Goal: Transaction & Acquisition: Purchase product/service

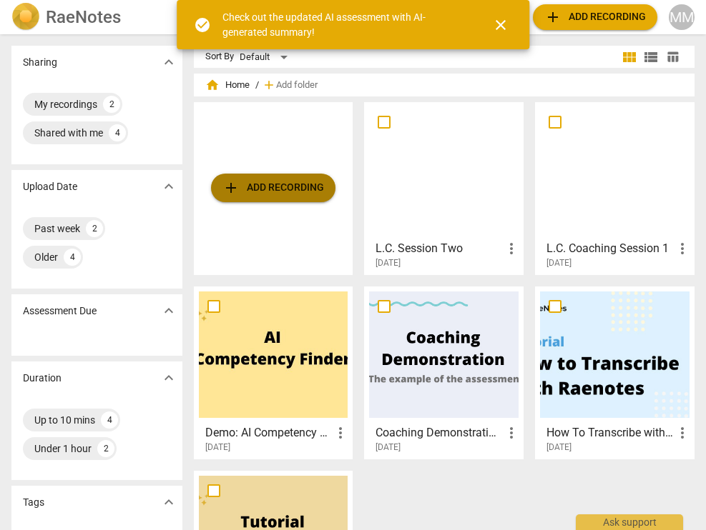
click at [281, 195] on span "add Add recording" at bounding box center [273, 187] width 102 height 17
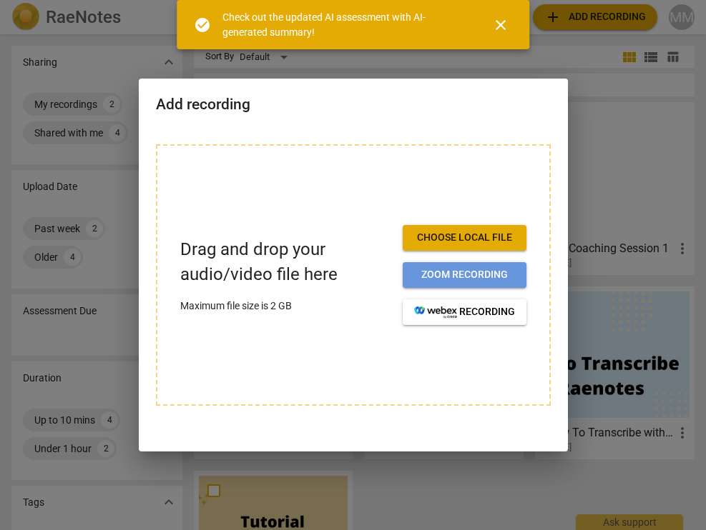
click at [453, 273] on span "Zoom recording" at bounding box center [464, 275] width 101 height 14
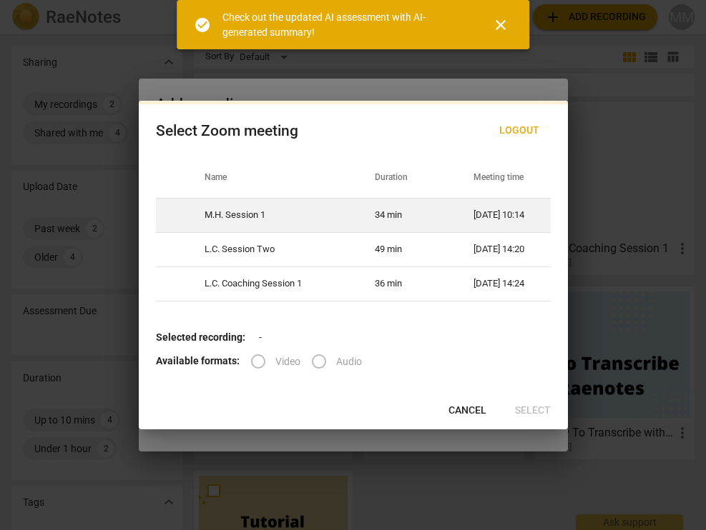
click at [296, 215] on td "M.H. Session 1" at bounding box center [272, 215] width 170 height 34
radio input "true"
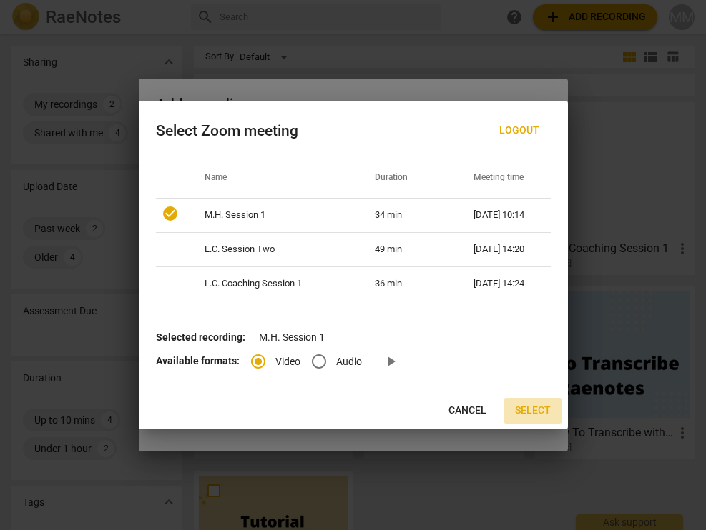
click at [525, 409] on span "Select" at bounding box center [533, 411] width 36 height 14
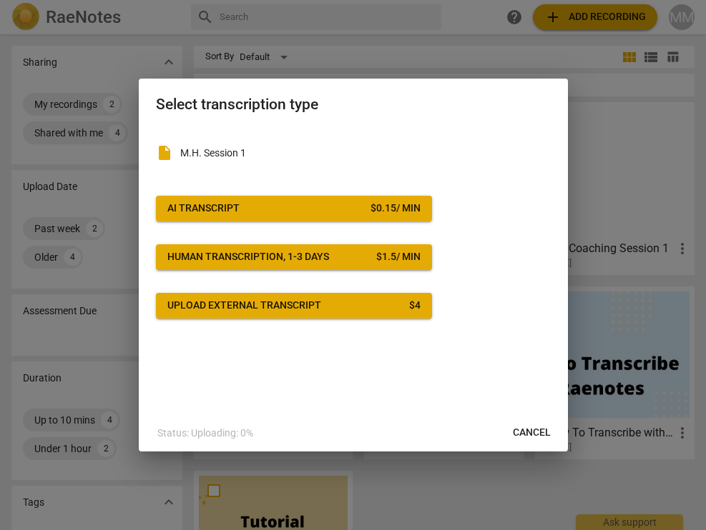
click at [282, 157] on p "M.H. Session 1" at bounding box center [365, 153] width 370 height 15
click at [379, 183] on div "insert_drive_file M.H. Session 1 AI Transcript $ 0.15 / min Human transcription…" at bounding box center [353, 223] width 395 height 192
click at [537, 426] on span "Cancel" at bounding box center [532, 433] width 38 height 14
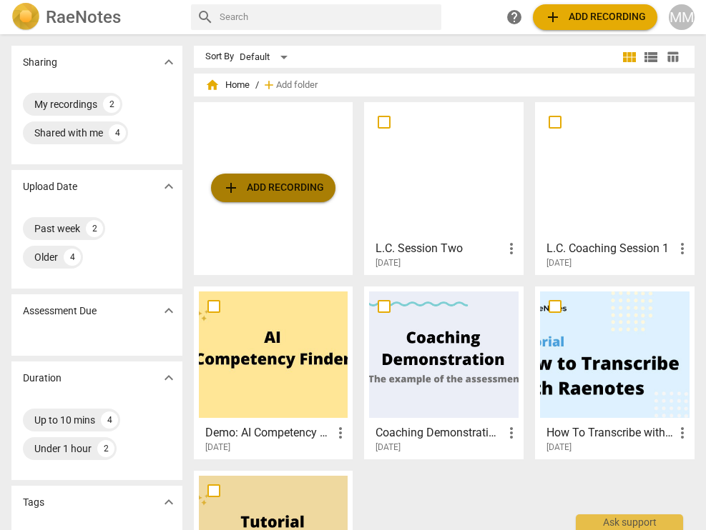
click at [271, 186] on span "add Add recording" at bounding box center [273, 187] width 102 height 17
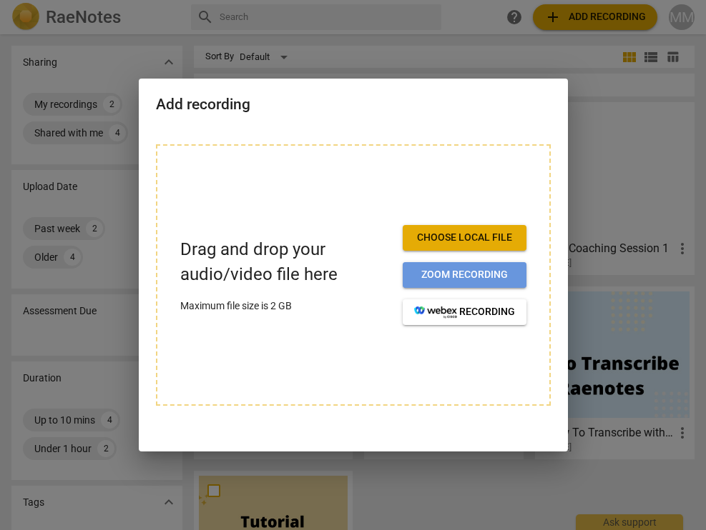
click at [443, 272] on span "Zoom recording" at bounding box center [464, 275] width 101 height 14
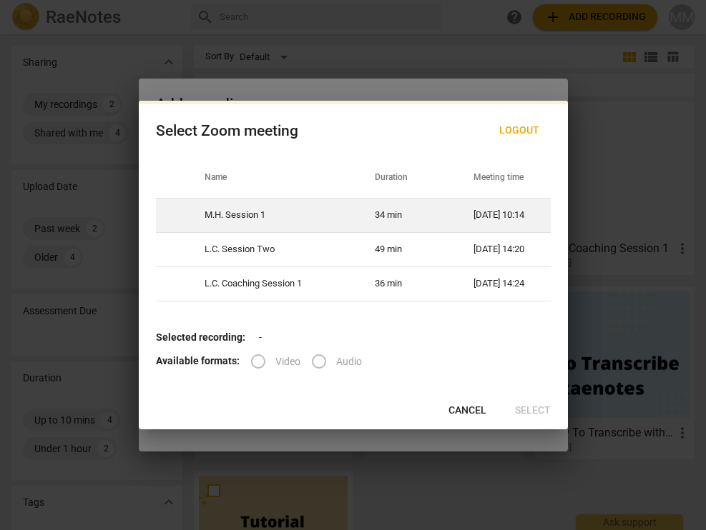
click at [347, 211] on td "M.H. Session 1" at bounding box center [272, 215] width 170 height 34
radio input "true"
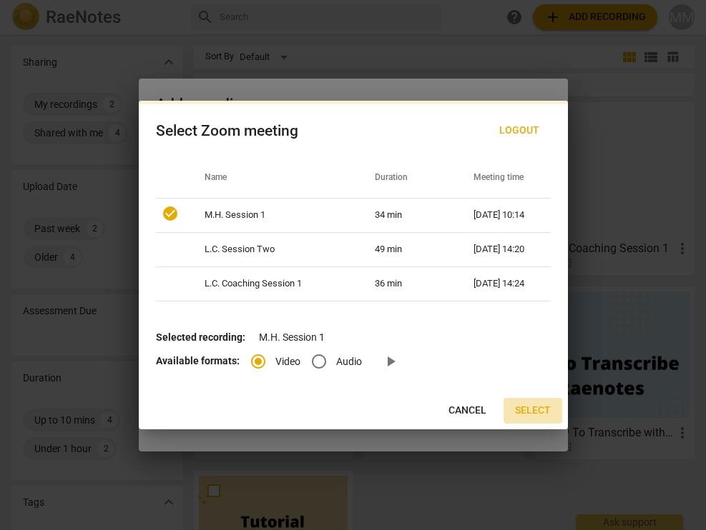
click at [543, 410] on span "Select" at bounding box center [533, 411] width 36 height 14
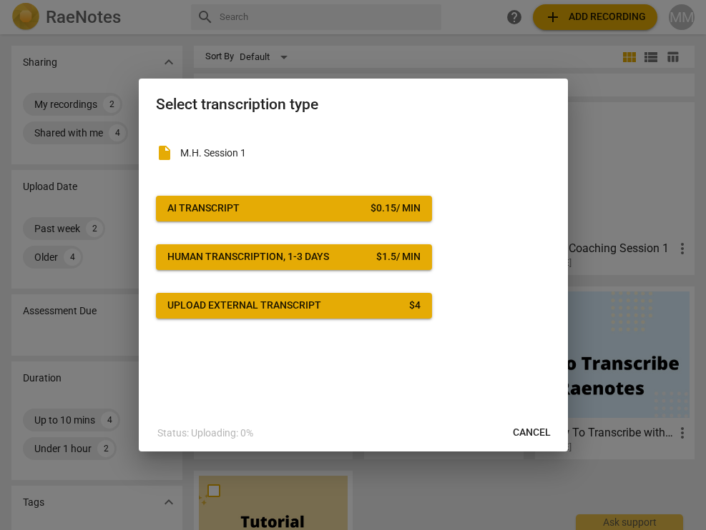
click at [385, 205] on div "$ 0.15 / min" at bounding box center [395, 209] width 50 height 14
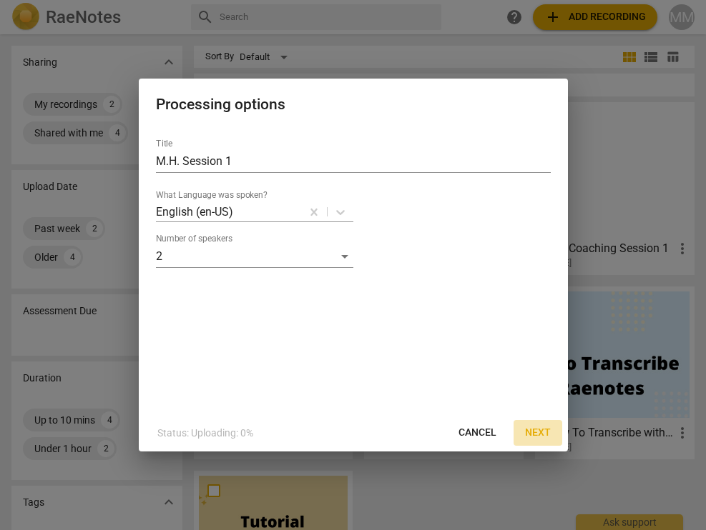
click at [531, 427] on span "Next" at bounding box center [538, 433] width 26 height 14
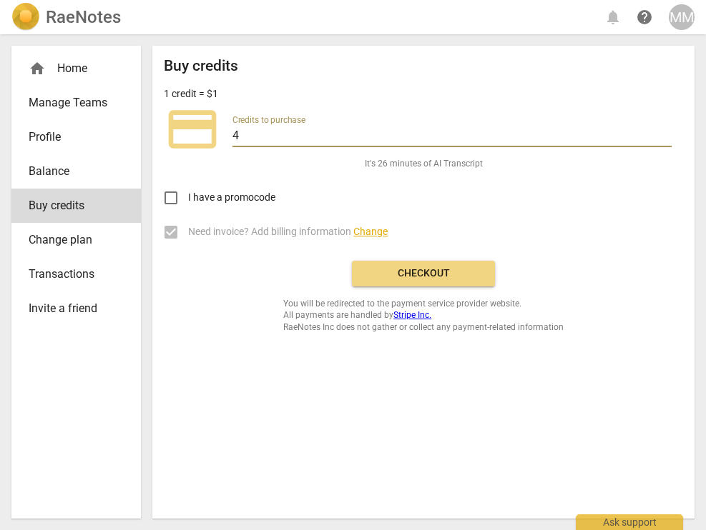
click at [665, 137] on input "4" at bounding box center [451, 137] width 439 height 21
type input "5"
click at [664, 129] on input "5" at bounding box center [451, 137] width 439 height 21
click at [626, 199] on div "I have a promocode" at bounding box center [423, 192] width 519 height 45
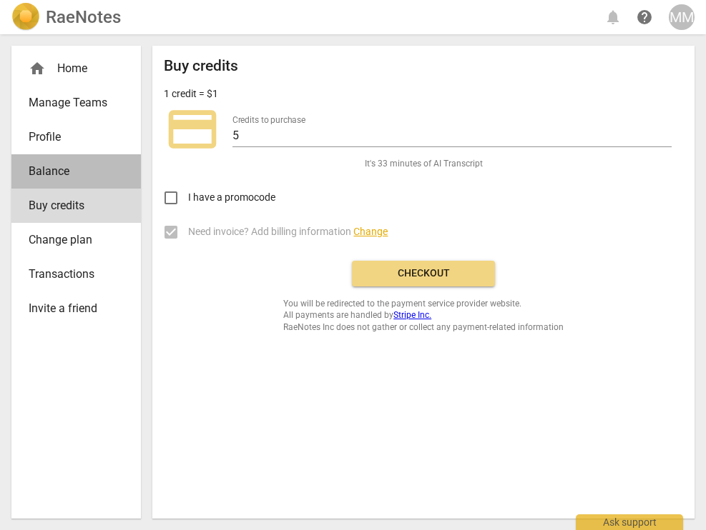
click at [49, 172] on span "Balance" at bounding box center [71, 171] width 84 height 17
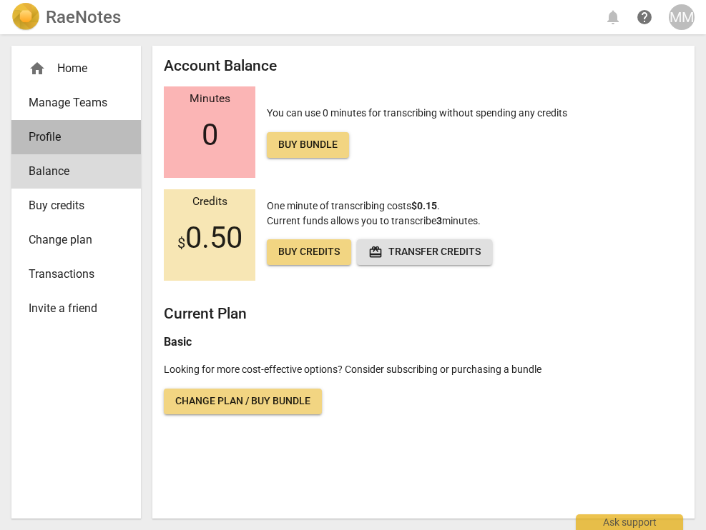
click at [47, 147] on link "Profile" at bounding box center [75, 137] width 129 height 34
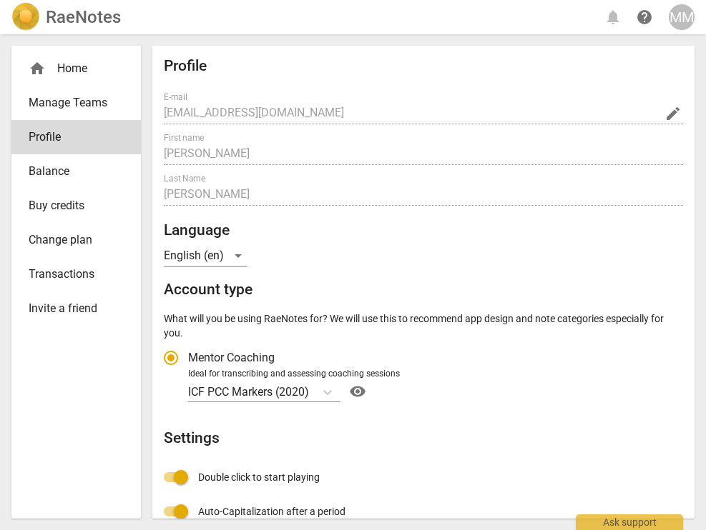
radio input "false"
click at [51, 242] on span "Change plan" at bounding box center [71, 240] width 84 height 17
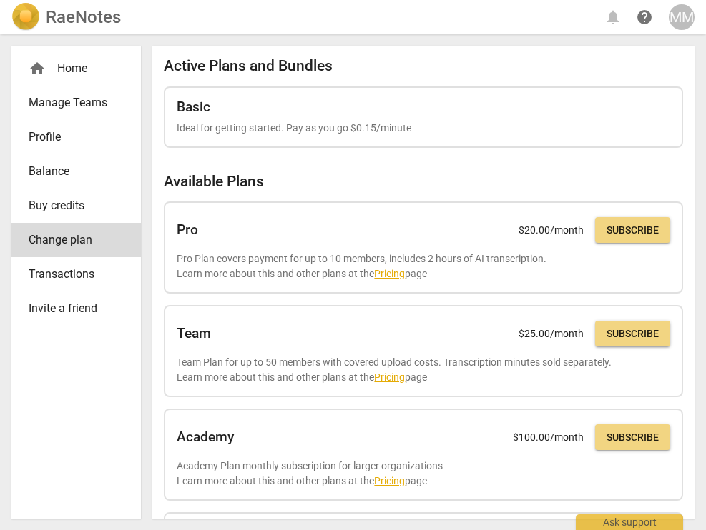
click at [61, 274] on span "Transactions" at bounding box center [71, 274] width 84 height 17
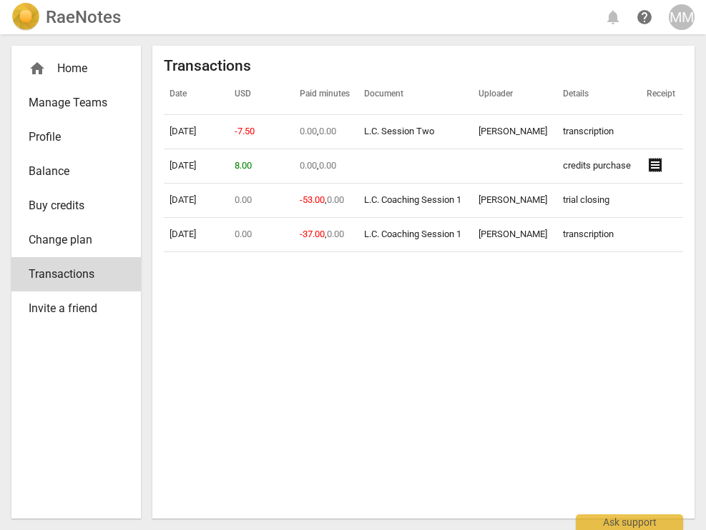
click at [63, 174] on span "Balance" at bounding box center [71, 171] width 84 height 17
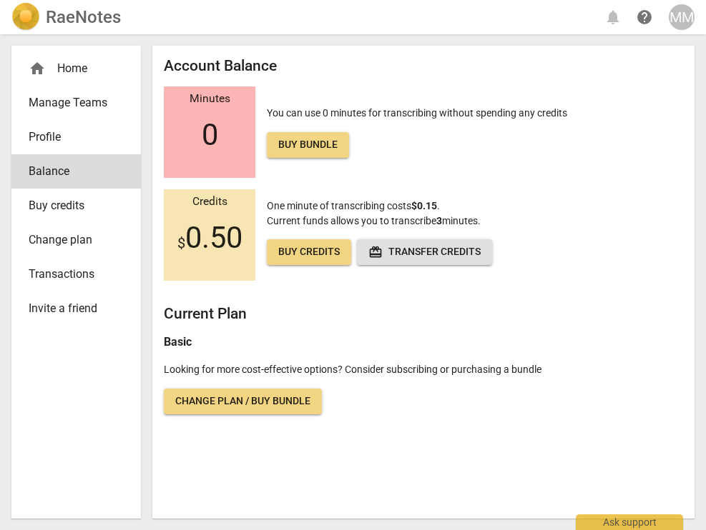
click at [59, 139] on span "Profile" at bounding box center [71, 137] width 84 height 17
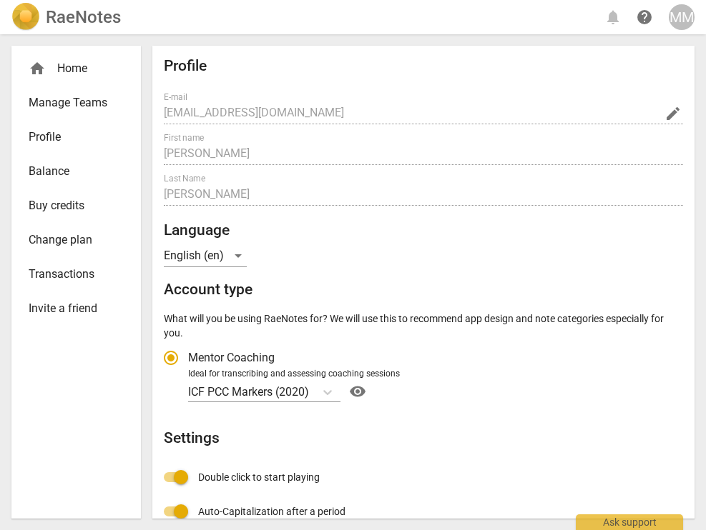
radio input "false"
click at [71, 109] on span "Manage Teams" at bounding box center [71, 102] width 84 height 17
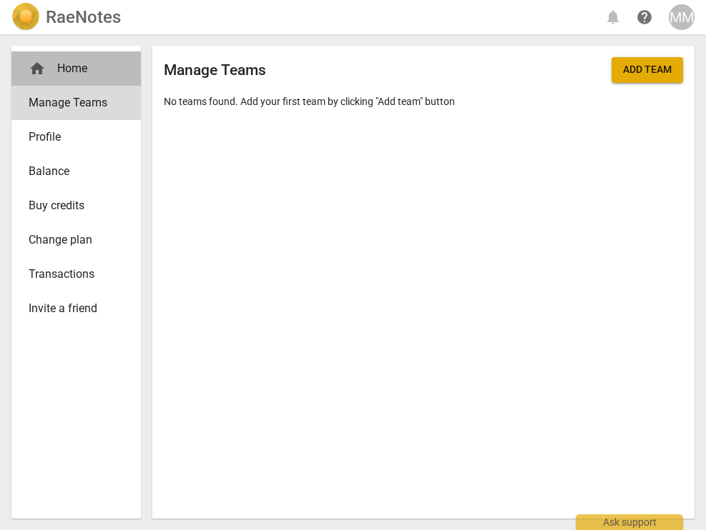
click at [82, 71] on div "home Home" at bounding box center [71, 68] width 84 height 17
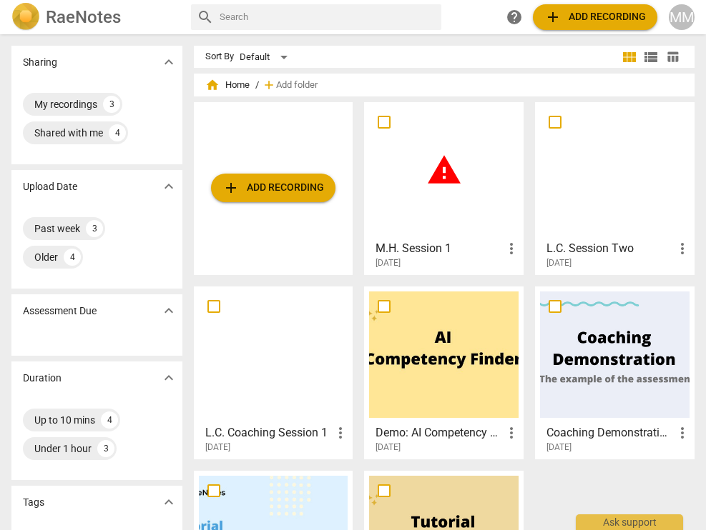
click at [461, 180] on div "warning" at bounding box center [443, 170] width 149 height 127
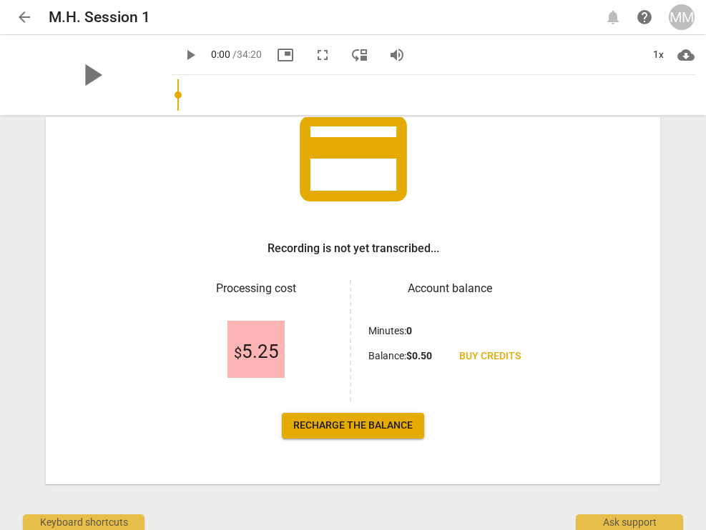
scroll to position [114, 0]
click at [390, 421] on span "Recharge the balance" at bounding box center [352, 426] width 119 height 14
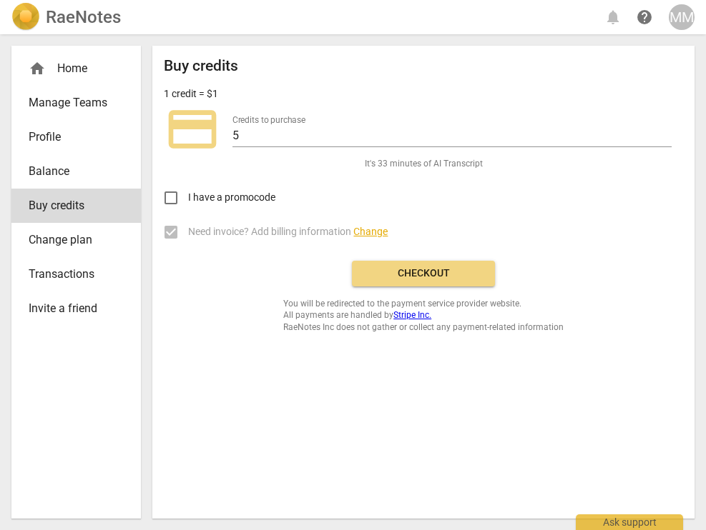
click at [394, 267] on span "Checkout" at bounding box center [423, 274] width 120 height 14
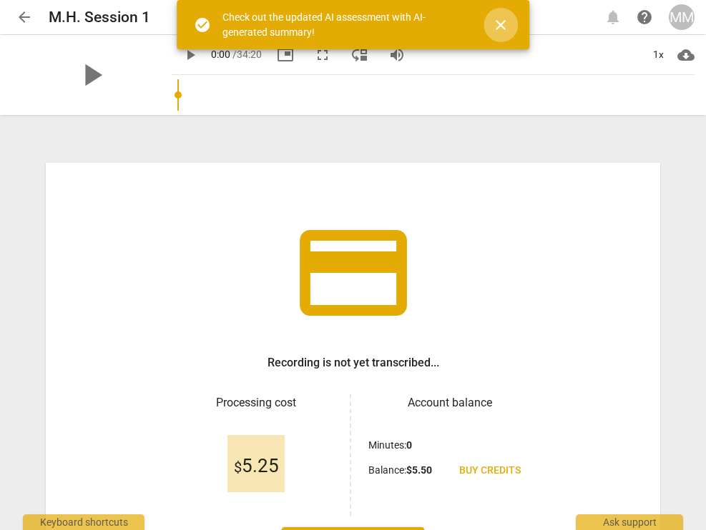
click at [506, 23] on span "close" at bounding box center [500, 24] width 17 height 17
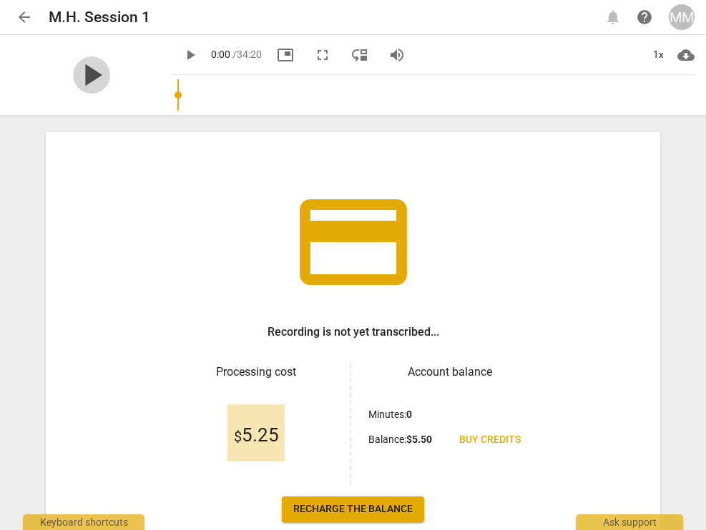
click at [82, 74] on span "play_arrow" at bounding box center [91, 74] width 37 height 37
click at [76, 76] on span "pause" at bounding box center [91, 74] width 37 height 37
click at [314, 54] on span "fullscreen" at bounding box center [322, 54] width 17 height 17
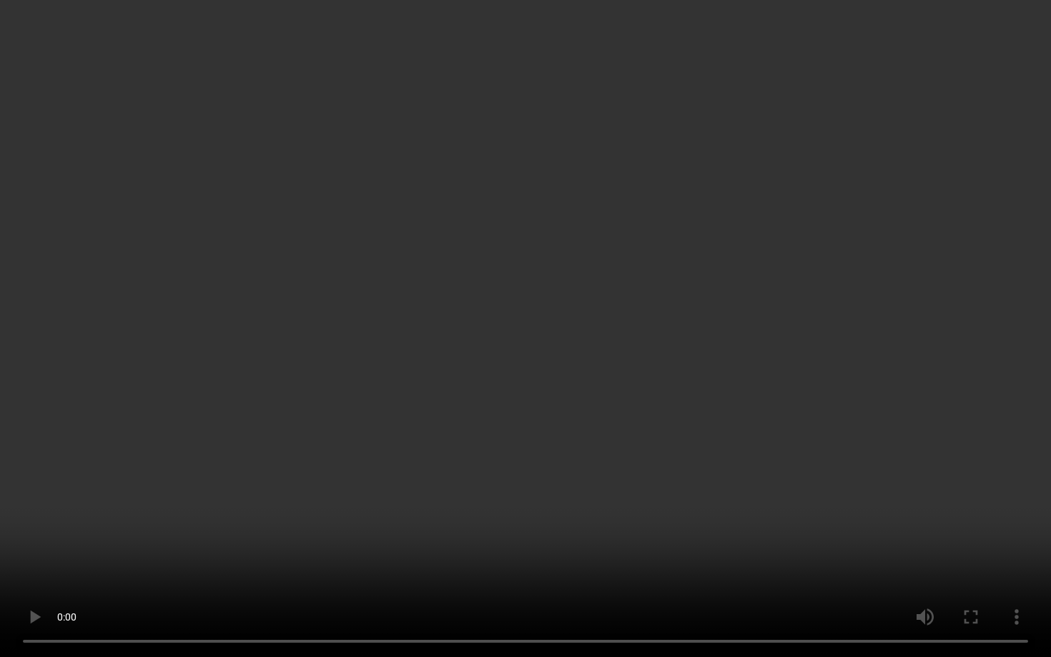
click at [314, 267] on video at bounding box center [525, 328] width 1051 height 657
click at [335, 302] on video at bounding box center [525, 328] width 1051 height 657
click at [336, 305] on video at bounding box center [525, 328] width 1051 height 657
type input "14"
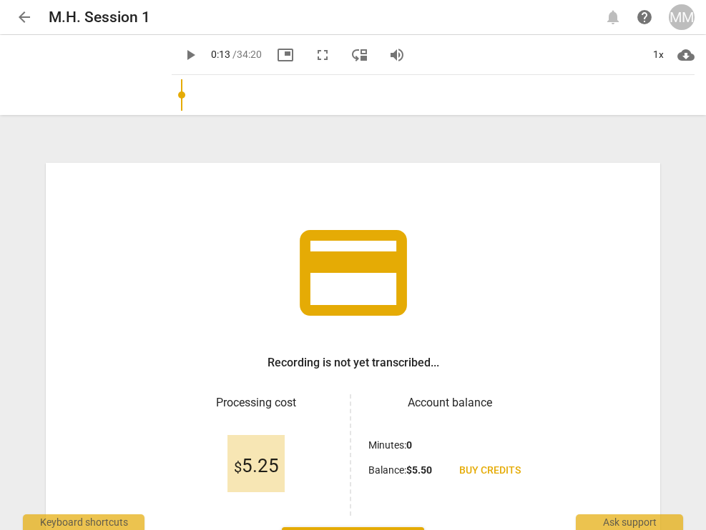
click at [18, 18] on span "arrow_back" at bounding box center [24, 17] width 17 height 17
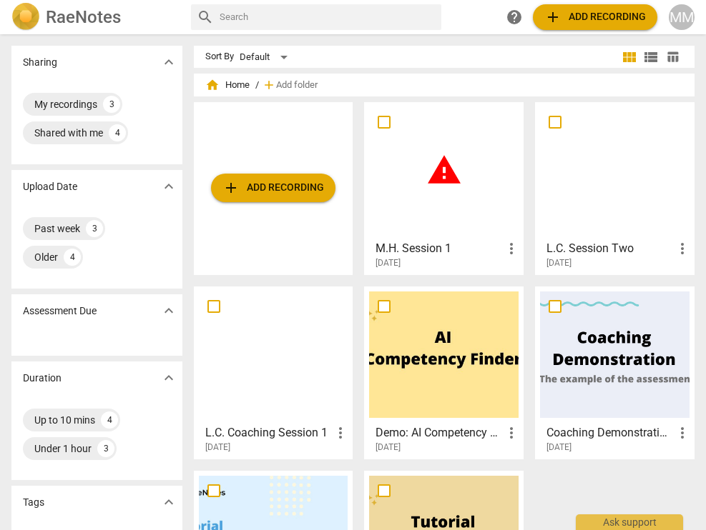
click at [443, 184] on span "warning" at bounding box center [444, 170] width 36 height 36
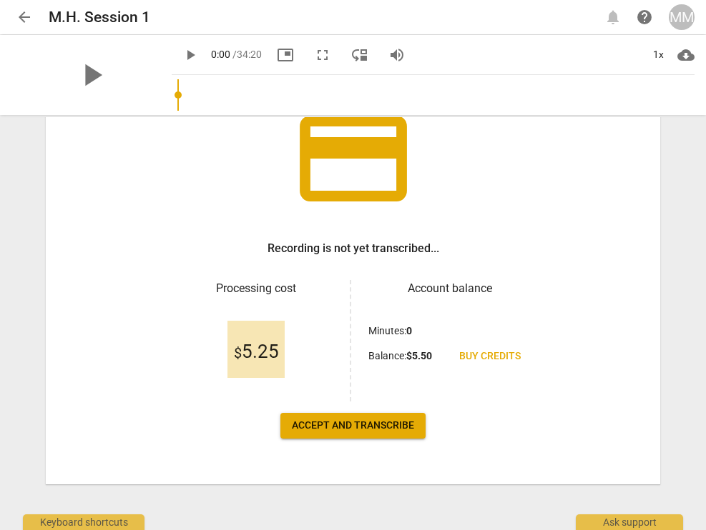
scroll to position [114, 0]
click at [375, 426] on span "Accept and transcribe" at bounding box center [353, 426] width 122 height 14
